Goal: Information Seeking & Learning: Learn about a topic

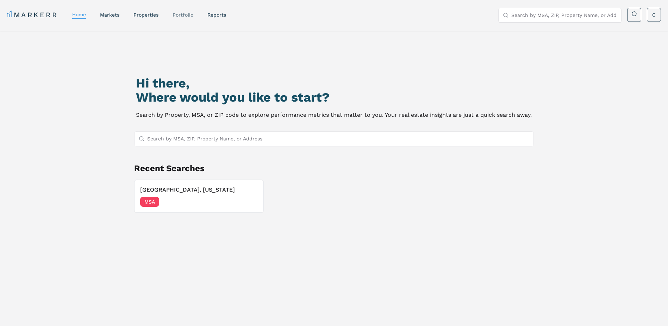
click at [182, 13] on link "Portfolio" at bounding box center [183, 15] width 21 height 6
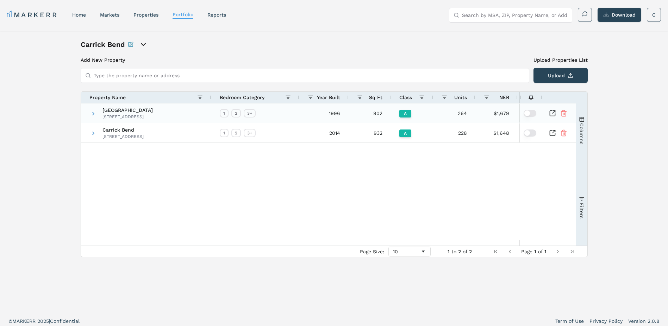
click at [555, 113] on icon "Inspect Comparable" at bounding box center [552, 113] width 7 height 7
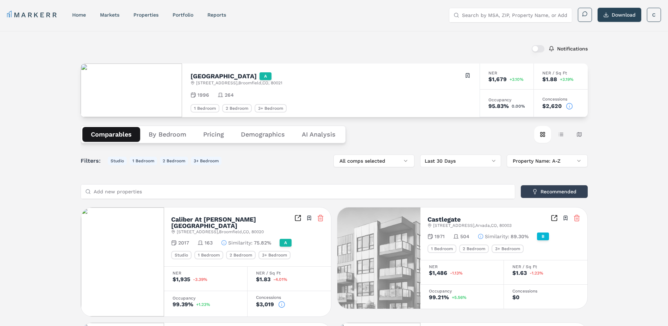
click at [213, 132] on button "Pricing" at bounding box center [214, 134] width 38 height 15
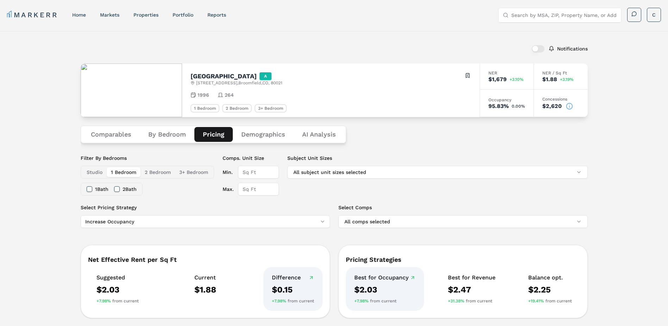
click at [256, 130] on button "Demographics" at bounding box center [263, 134] width 61 height 15
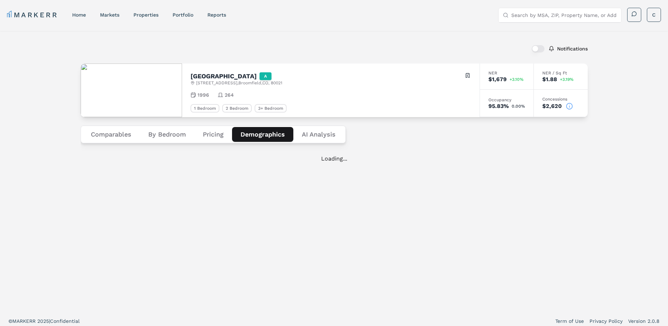
click at [112, 133] on button "Comparables" at bounding box center [110, 134] width 57 height 15
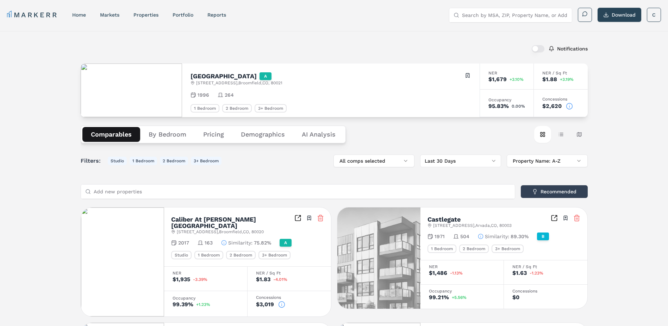
click at [228, 131] on button "Pricing" at bounding box center [214, 134] width 38 height 15
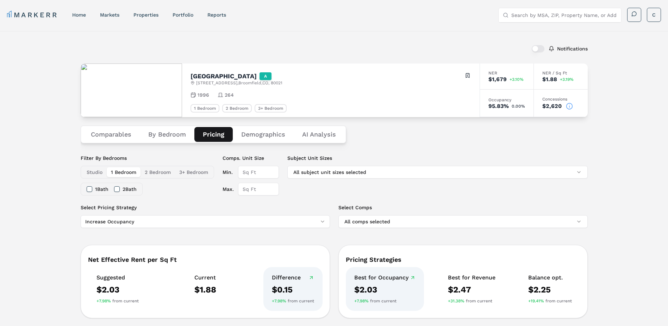
click at [109, 134] on button "Comparables" at bounding box center [110, 134] width 57 height 15
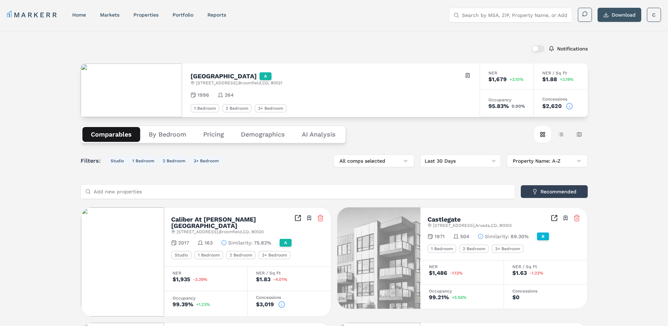
click at [619, 12] on button "Download" at bounding box center [620, 15] width 44 height 14
click at [308, 136] on Analysis "AI Analysis" at bounding box center [319, 134] width 51 height 15
